Goal: Information Seeking & Learning: Learn about a topic

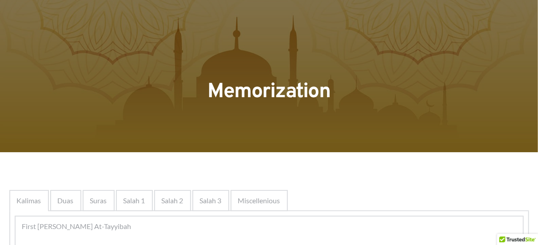
click at [31, 200] on span "Kalimas" at bounding box center [29, 200] width 24 height 11
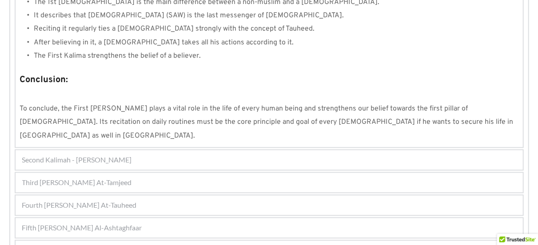
scroll to position [866, 0]
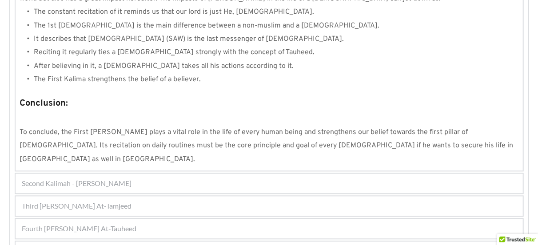
click at [76, 178] on span "Second Kalimah - [PERSON_NAME]" at bounding box center [77, 183] width 110 height 11
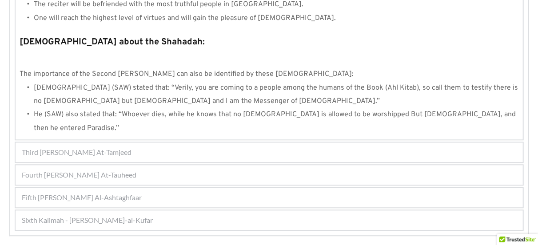
scroll to position [984, 0]
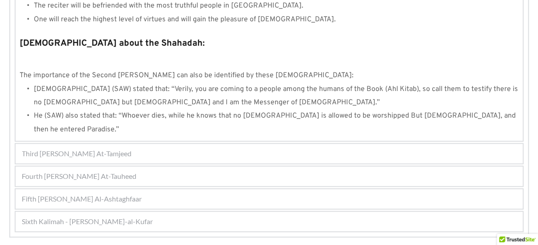
click at [193, 144] on div "Third [PERSON_NAME] At-Tamjeed" at bounding box center [269, 154] width 507 height 20
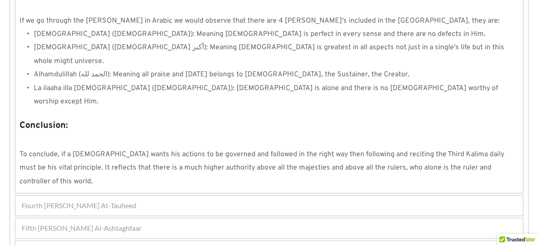
scroll to position [847, 0]
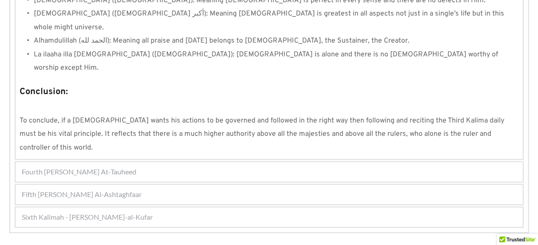
click at [243, 161] on div "Fourth Kalimah - Kalimah At-Tauheed 1 2 3 4 5 6 7 8 Kalimah At-Tauheed means "T…" at bounding box center [269, 171] width 509 height 21
click at [242, 162] on div "Fourth [PERSON_NAME] At-Tauheed" at bounding box center [269, 172] width 507 height 20
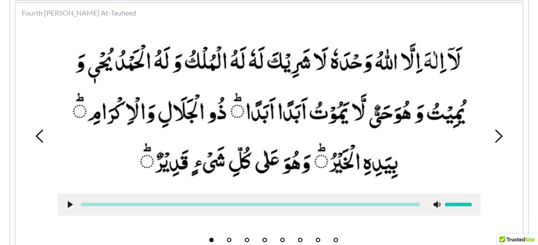
scroll to position [281, 0]
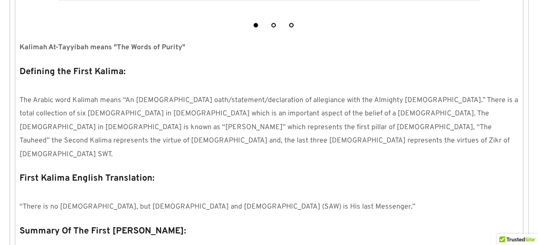
scroll to position [303, 0]
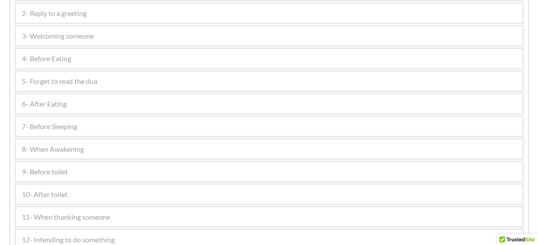
scroll to position [526, 0]
click at [155, 132] on div "7- Before Sleeping" at bounding box center [269, 126] width 507 height 20
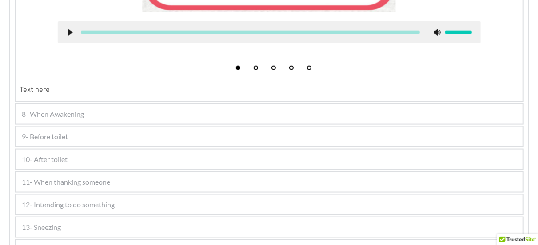
scroll to position [540, 0]
click at [150, 149] on div "10- After toilet 1 2 3 4 5 6 Text here" at bounding box center [269, 158] width 509 height 21
click at [149, 159] on div "10- After toilet" at bounding box center [269, 159] width 507 height 20
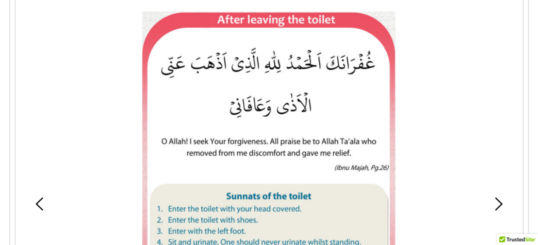
scroll to position [419, 0]
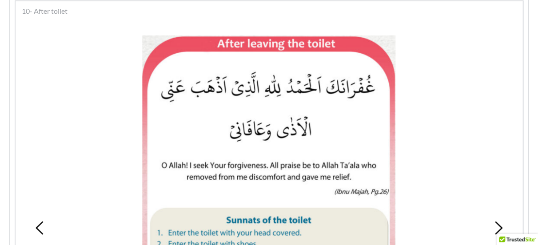
click at [149, 159] on picture at bounding box center [268, 203] width 253 height 334
click at [27, 83] on div "1 2 3 4 5 6" at bounding box center [269, 227] width 498 height 407
click at [309, 83] on picture at bounding box center [268, 203] width 253 height 334
click at [50, 60] on div "1 2 3 4 5 6" at bounding box center [269, 227] width 498 height 407
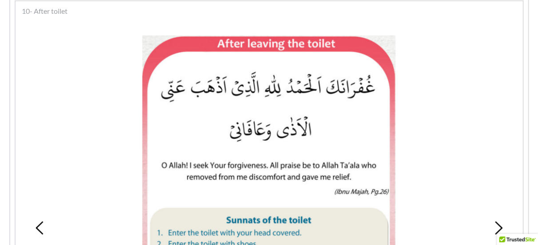
click at [58, 82] on div at bounding box center [269, 203] width 423 height 334
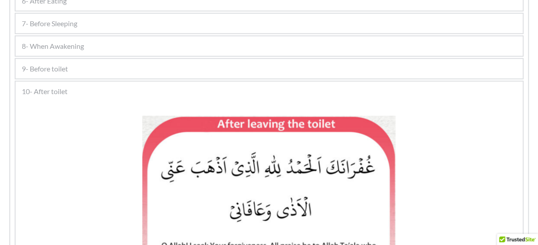
scroll to position [335, 0]
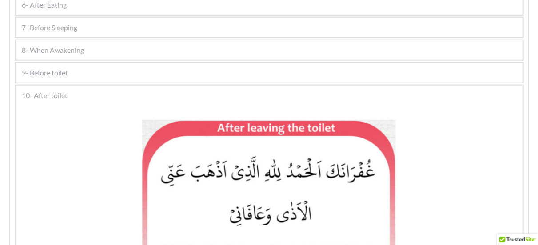
click at [119, 71] on div "9- Before toilet" at bounding box center [269, 73] width 507 height 20
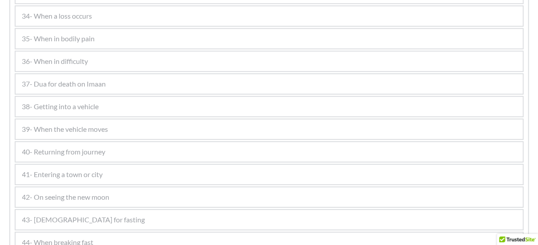
scroll to position [1257, 0]
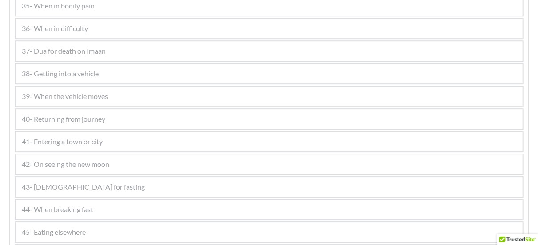
click at [91, 147] on div "41- Entering a town or city" at bounding box center [269, 142] width 507 height 20
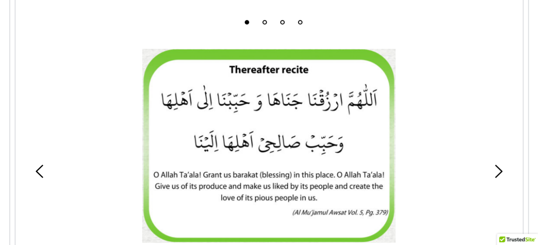
scroll to position [1291, 0]
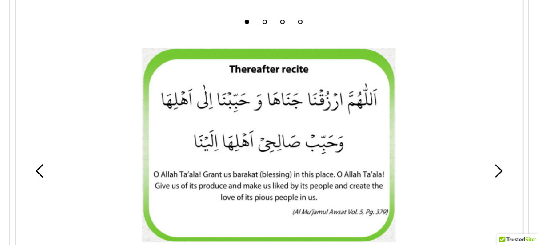
click at [484, 146] on div at bounding box center [269, 161] width 436 height 238
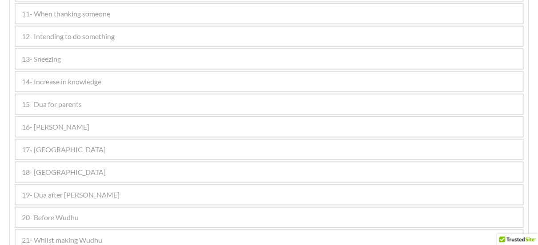
scroll to position [439, 0]
click at [67, 57] on div "13- Sneezing" at bounding box center [269, 60] width 507 height 20
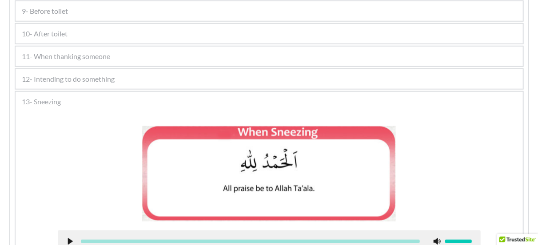
scroll to position [362, 0]
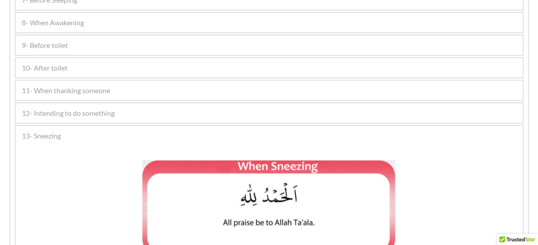
click at [67, 57] on div "10- After toilet 1 2 3 4 5 6 Text here" at bounding box center [269, 67] width 509 height 21
drag, startPoint x: 67, startPoint y: 57, endPoint x: 63, endPoint y: 40, distance: 18.3
click at [63, 40] on span "9- Before toilet" at bounding box center [45, 45] width 46 height 11
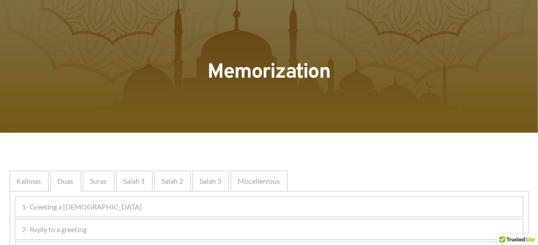
scroll to position [0, 0]
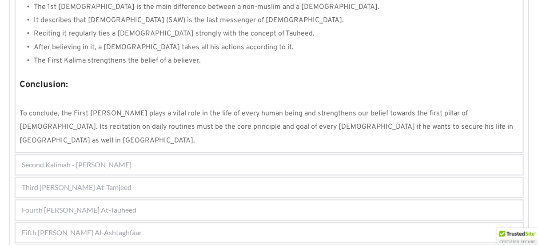
scroll to position [897, 0]
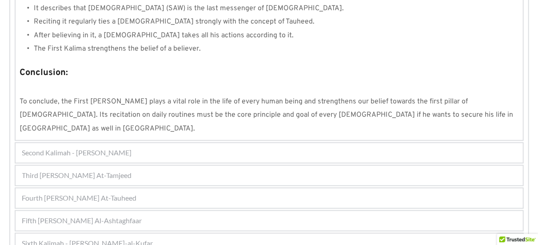
click at [187, 234] on div "Sixth Kalimah - [PERSON_NAME]-al-Kufar" at bounding box center [269, 244] width 507 height 20
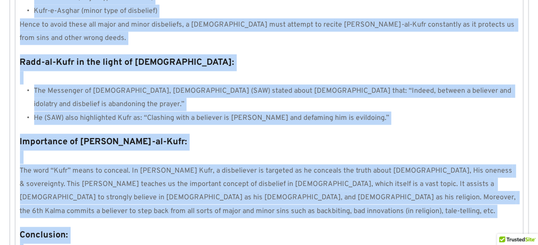
scroll to position [1001, 0]
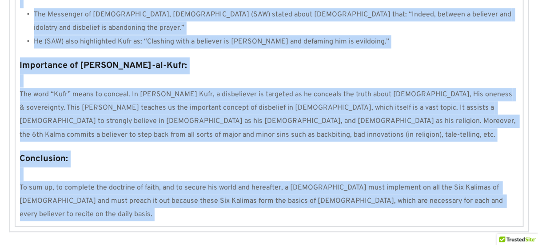
drag, startPoint x: 480, startPoint y: 51, endPoint x: 491, endPoint y: 250, distance: 200.0
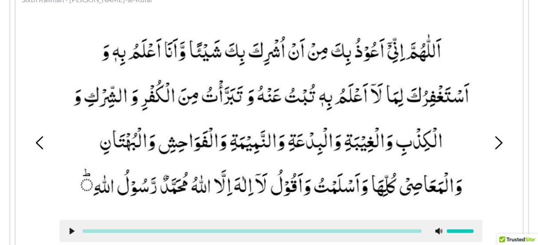
scroll to position [347, 0]
